Goal: Check status: Check status

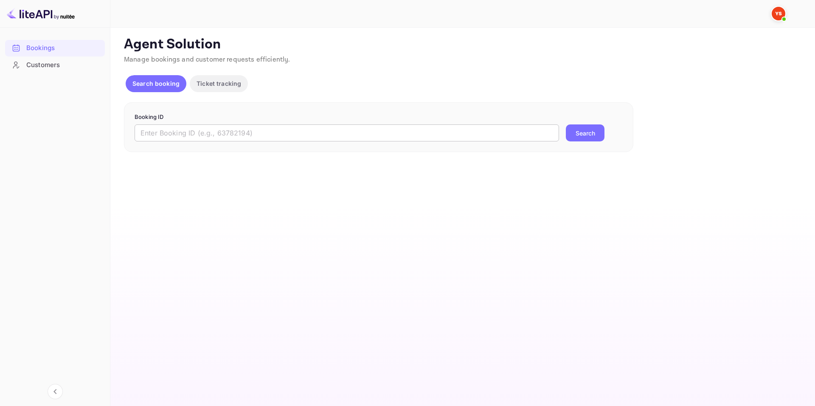
click at [280, 127] on input "text" at bounding box center [347, 132] width 425 height 17
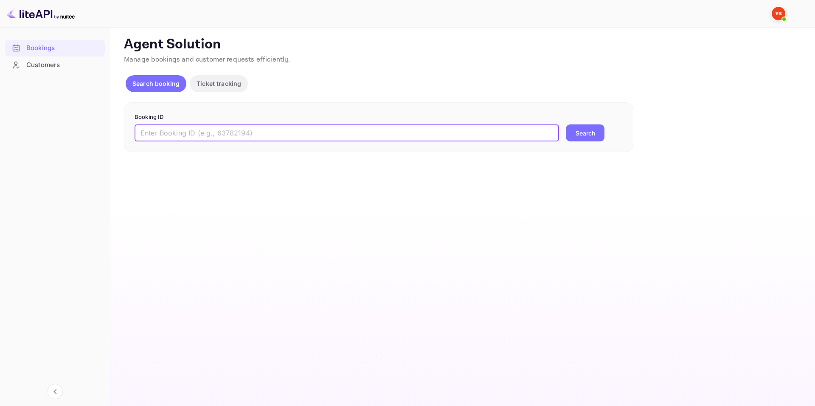
paste input "9228690"
type input "9228690"
click at [585, 135] on button "Search" at bounding box center [585, 132] width 39 height 17
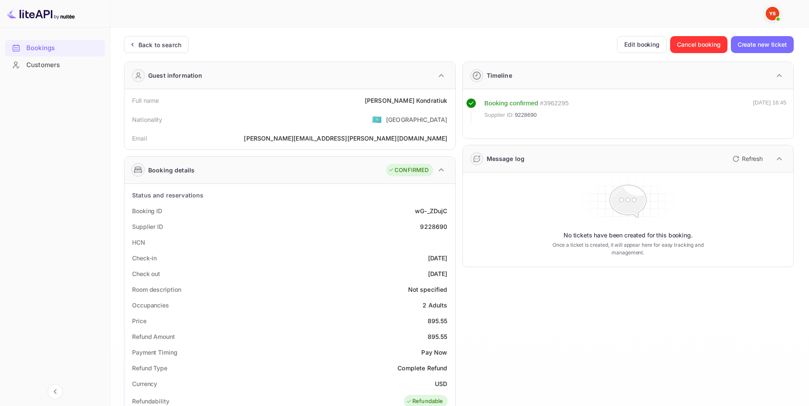
click at [293, 105] on div "Full name Elizaveta Kondratiuk" at bounding box center [290, 101] width 324 height 16
click at [346, 210] on div "Booking ID wG-_ZDujC" at bounding box center [290, 211] width 324 height 16
click at [253, 106] on div "Full name Elizaveta Kondratiuk" at bounding box center [290, 101] width 324 height 16
click at [274, 194] on div "Status and reservations" at bounding box center [290, 195] width 324 height 16
click at [220, 11] on div at bounding box center [447, 13] width 636 height 10
